Goal: Learn about a topic

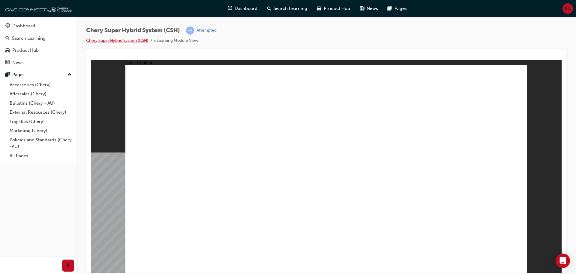
click at [119, 40] on link "Chery Super Hybrid System (CSH)" at bounding box center [117, 40] width 62 height 5
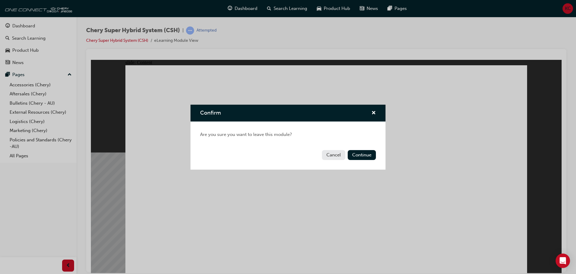
click at [334, 153] on button "Cancel" at bounding box center [333, 155] width 23 height 10
